Goal: Information Seeking & Learning: Learn about a topic

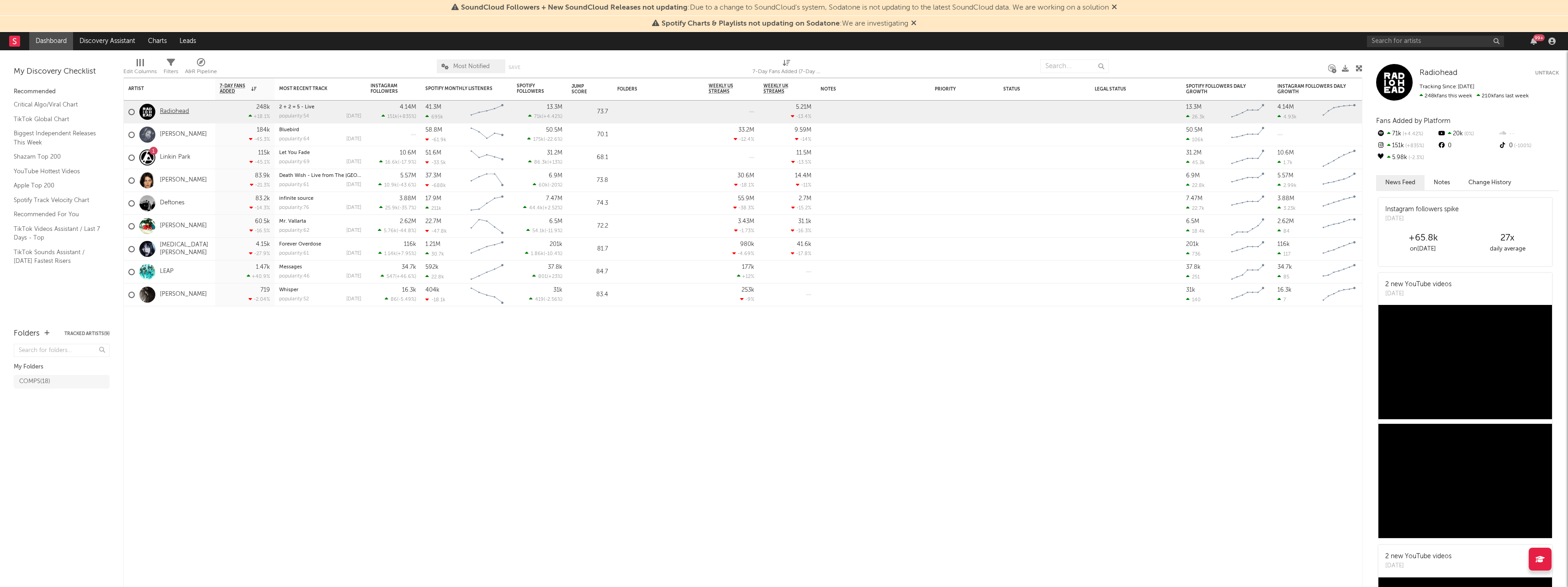
click at [178, 114] on link "Radiohead" at bounding box center [175, 111] width 29 height 8
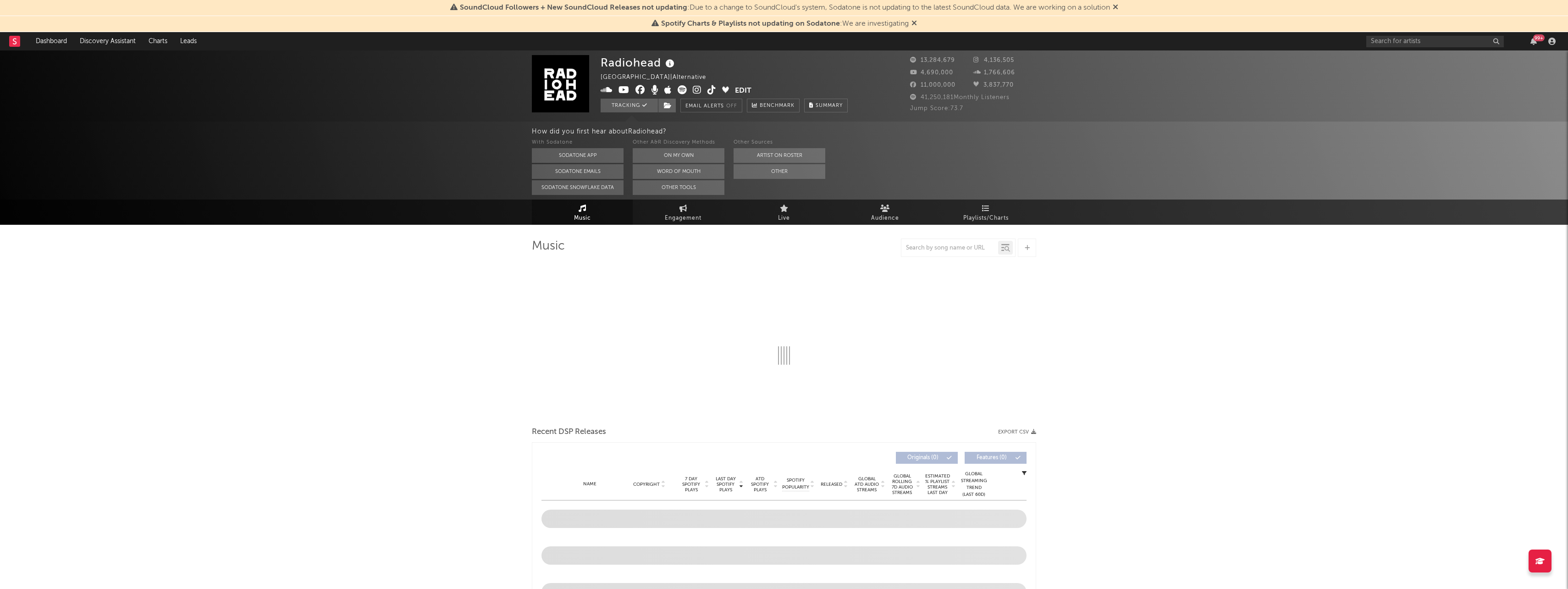
select select "6m"
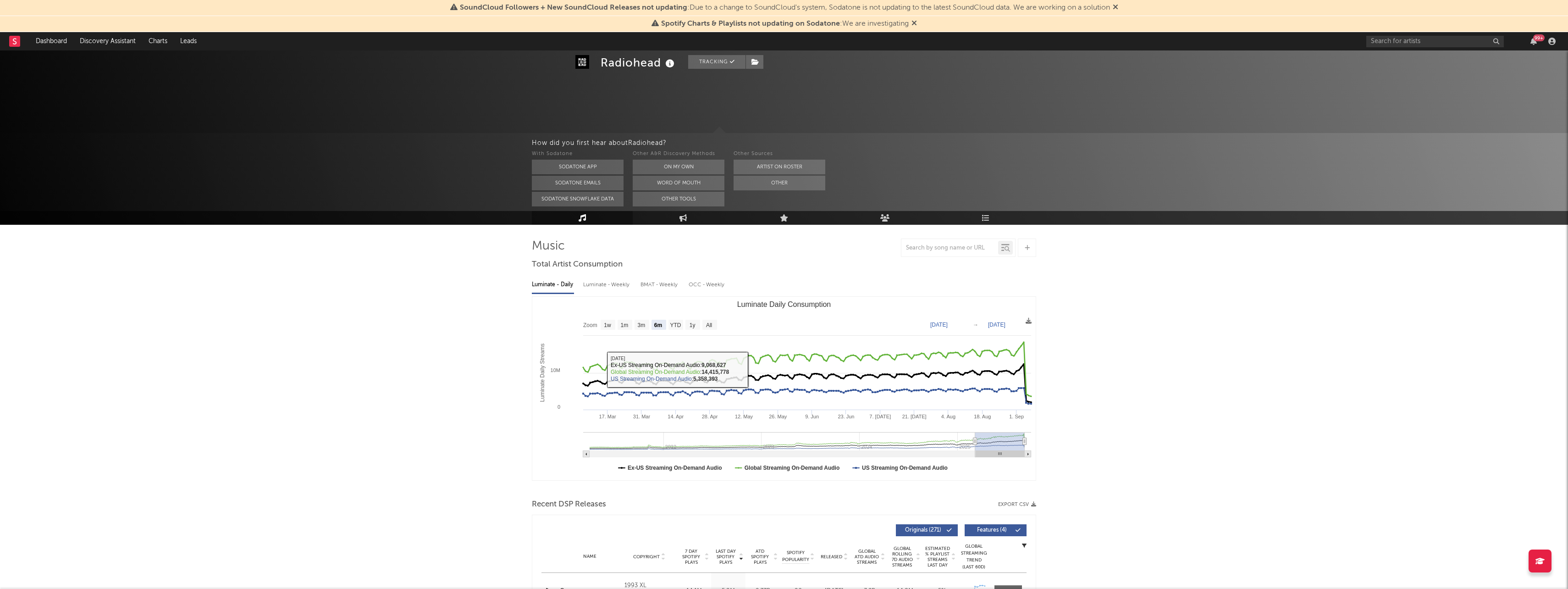
scroll to position [92, 0]
